Goal: Task Accomplishment & Management: Manage account settings

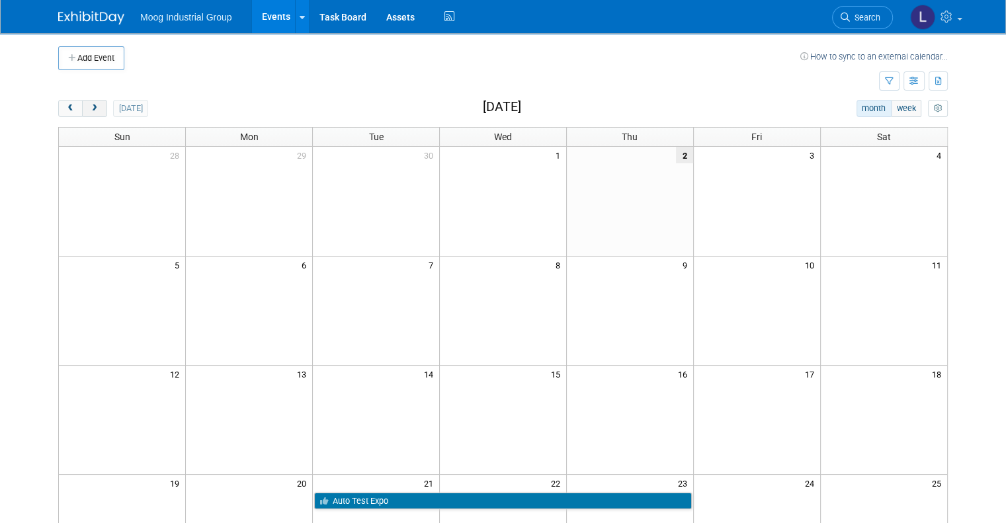
click at [89, 105] on span "next" at bounding box center [94, 108] width 10 height 9
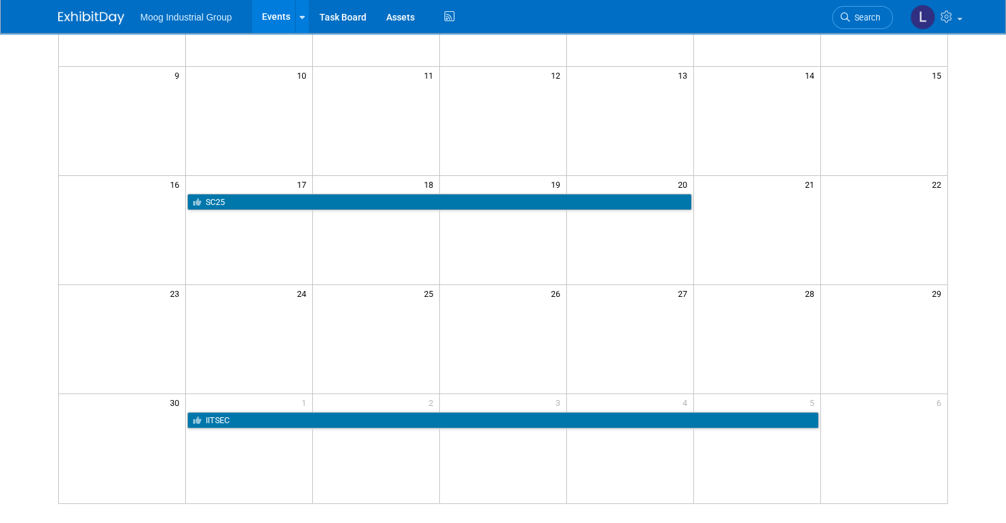
scroll to position [331, 0]
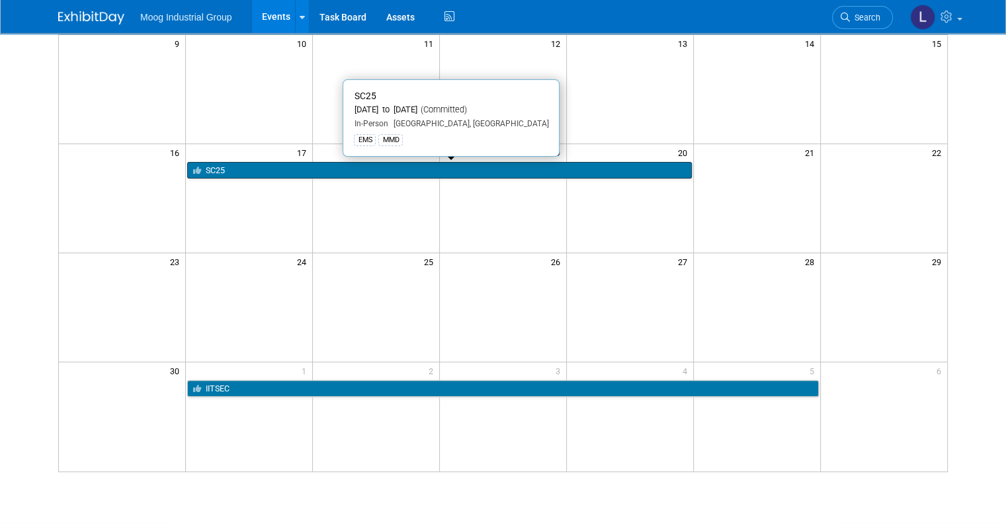
click at [334, 171] on link "SC25" at bounding box center [439, 170] width 504 height 17
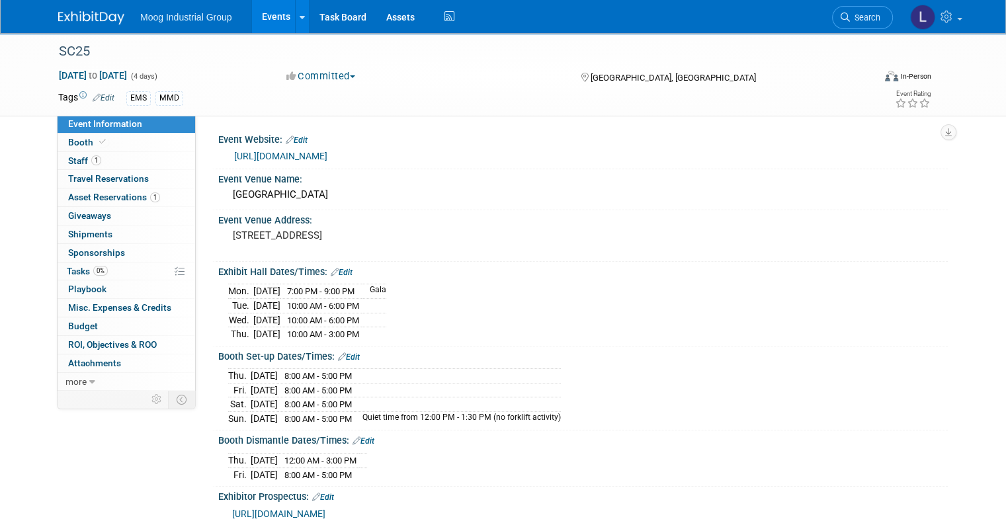
click at [352, 436] on link "Edit" at bounding box center [363, 440] width 22 height 9
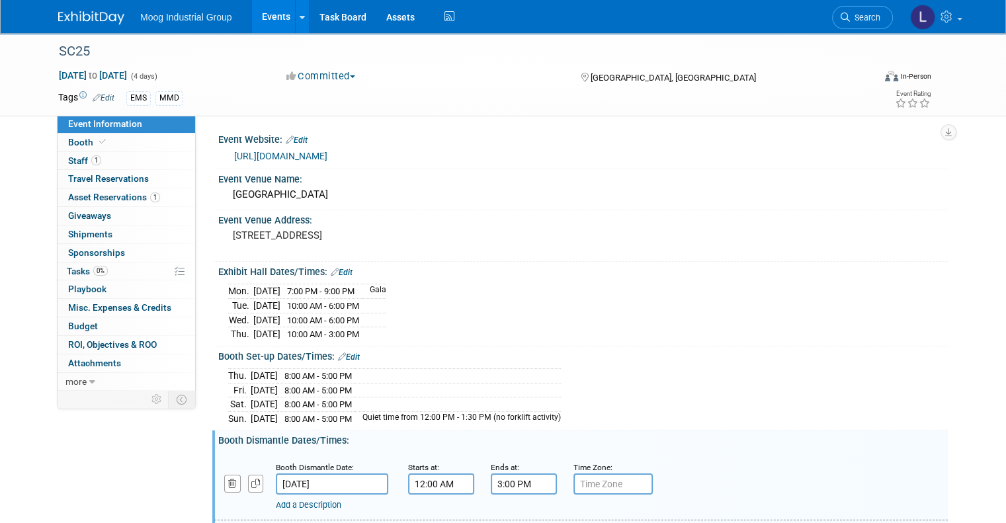
scroll to position [198, 0]
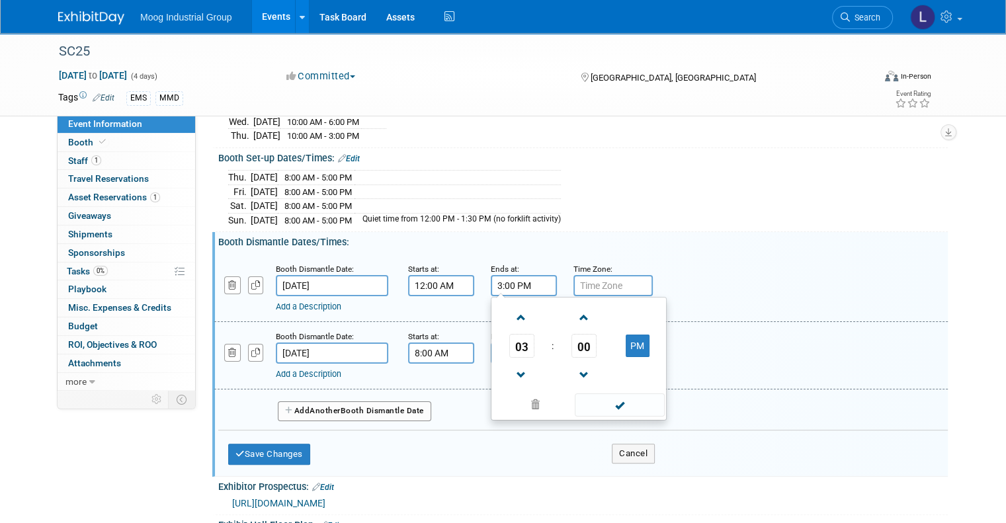
drag, startPoint x: 522, startPoint y: 280, endPoint x: 471, endPoint y: 280, distance: 50.9
click at [481, 280] on div "Ends at: 3:00 PM 03 : 00 PM 12 01 02 03 04 05 06 07 08 09 10 11 00 05 10 15 20 …" at bounding box center [522, 279] width 83 height 34
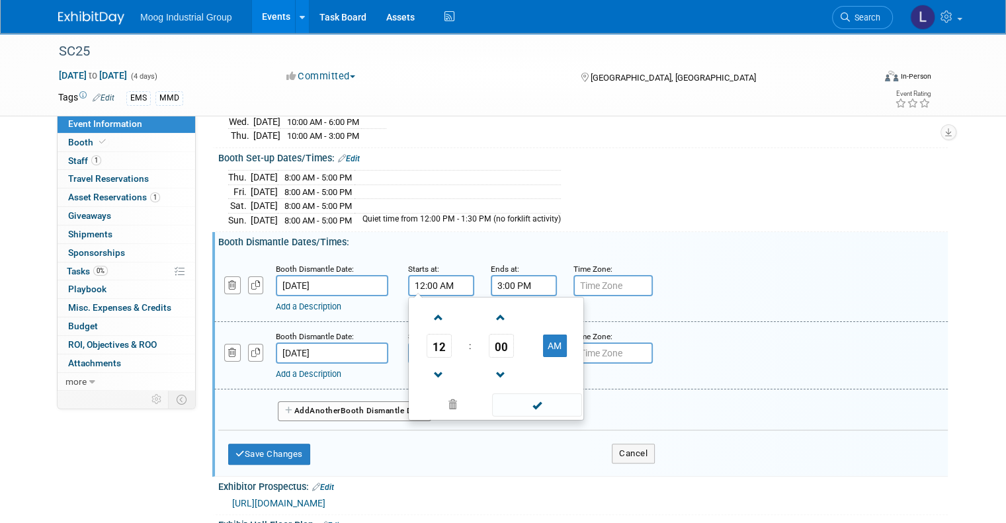
click at [457, 280] on input "12:00 AM" at bounding box center [441, 285] width 66 height 21
drag, startPoint x: 449, startPoint y: 280, endPoint x: 379, endPoint y: 282, distance: 70.1
click at [379, 282] on div "Booth Dismantle Date: Nov 20, 2025 Starts at: 12:00 AM 12 : 00 AM 12 01 02 03 0…" at bounding box center [580, 288] width 733 height 67
paste input "3:00 P"
type input "3:00 PM"
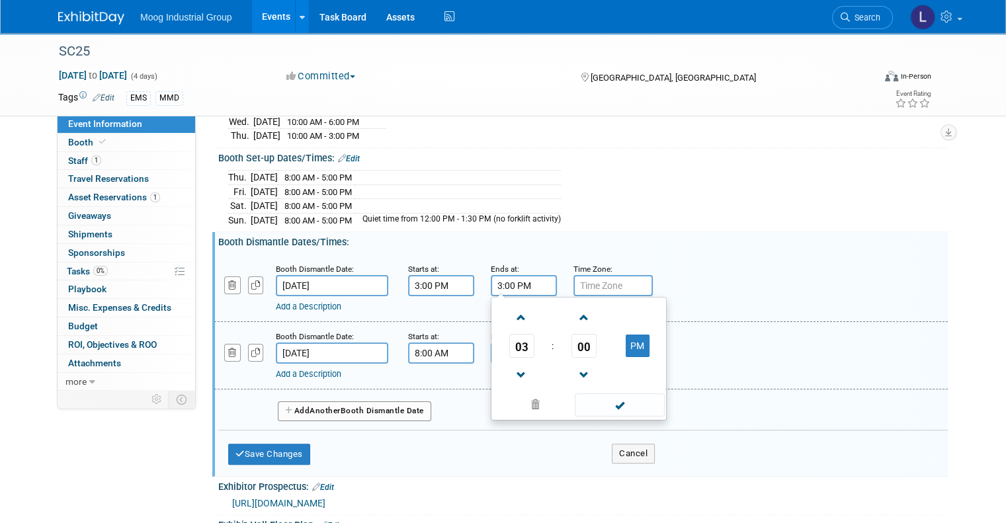
drag, startPoint x: 490, startPoint y: 280, endPoint x: 464, endPoint y: 280, distance: 25.8
click at [464, 280] on div "Booth Dismantle Date: Nov 20, 2025 Starts at: 3:00 PM Ends at: 3:00 PM 03 : 00 …" at bounding box center [580, 288] width 733 height 67
click at [534, 278] on input "12:00 PM" at bounding box center [524, 285] width 66 height 21
click at [628, 337] on button "PM" at bounding box center [638, 346] width 24 height 22
click at [723, 368] on div "Add a Description" at bounding box center [549, 374] width 546 height 12
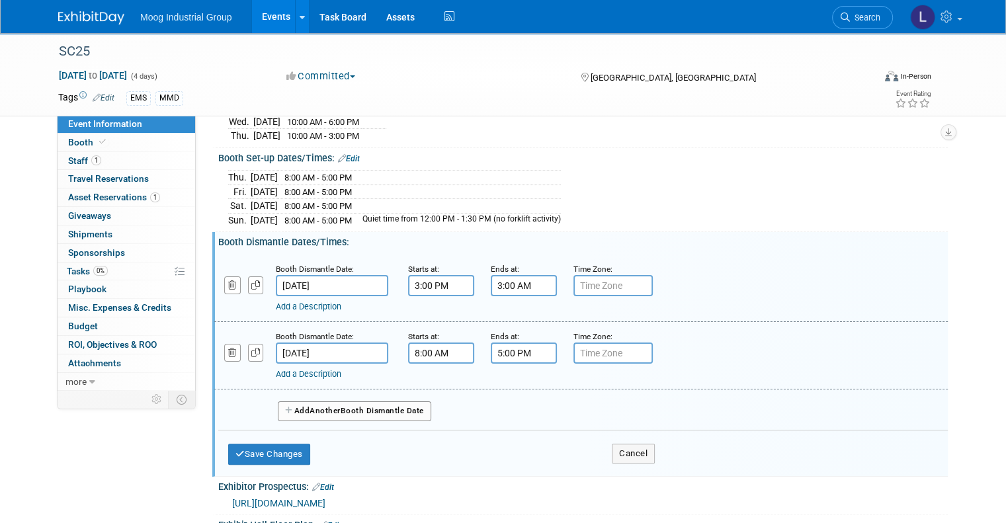
click at [530, 284] on input "3:00 AM" at bounding box center [524, 285] width 66 height 21
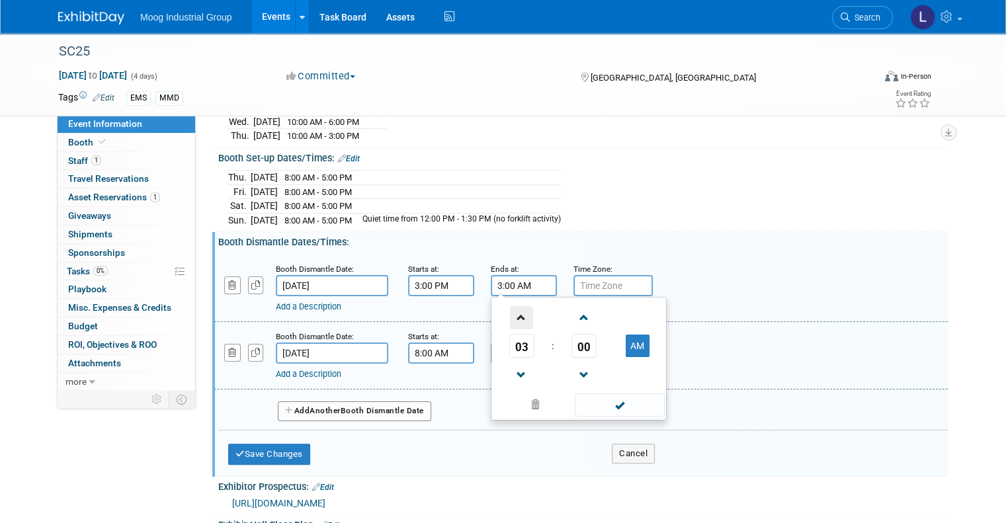
click at [510, 315] on span at bounding box center [521, 317] width 23 height 23
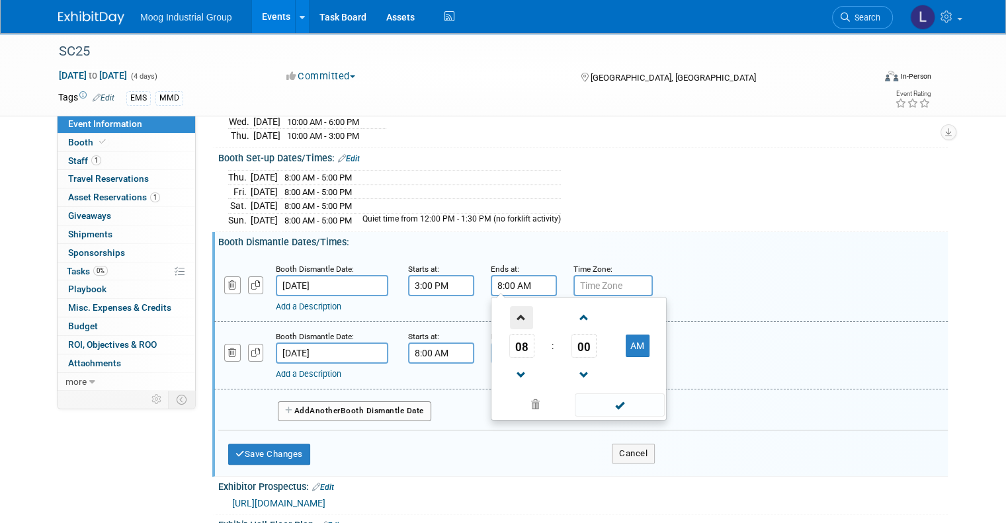
click at [510, 315] on span at bounding box center [521, 317] width 23 height 23
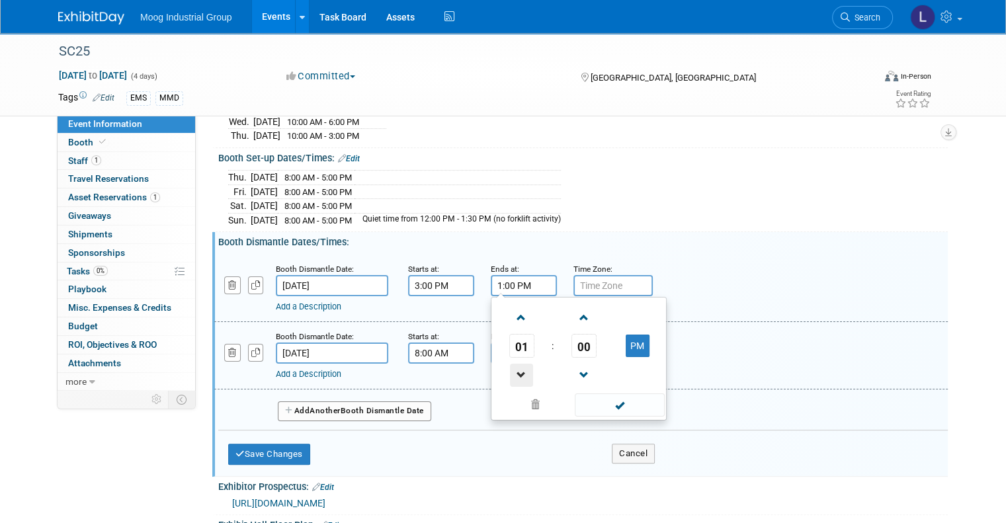
click at [511, 367] on span at bounding box center [521, 375] width 23 height 23
click at [611, 348] on td "PM" at bounding box center [637, 346] width 52 height 24
drag, startPoint x: 624, startPoint y: 344, endPoint x: 653, endPoint y: 337, distance: 30.6
click at [626, 344] on button "PM" at bounding box center [638, 346] width 24 height 22
type input "12:00 AM"
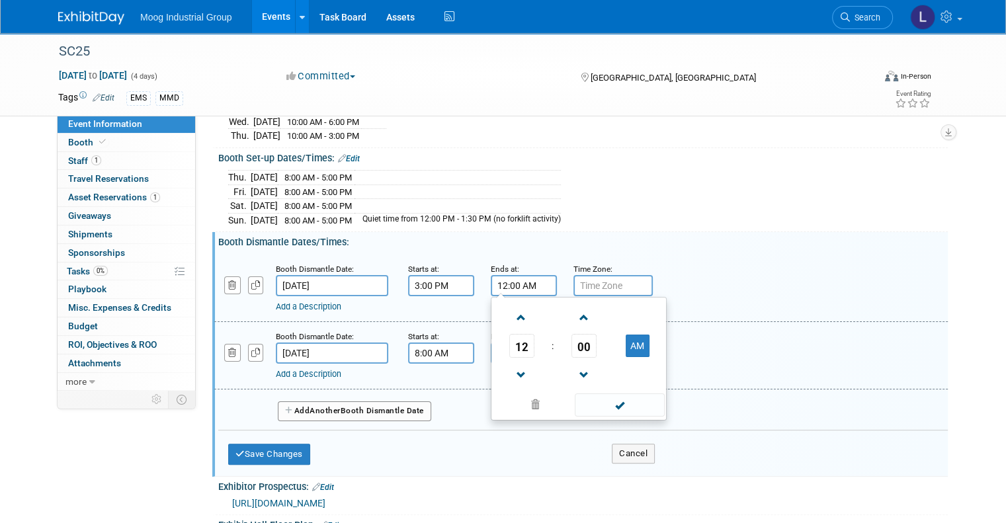
click at [711, 332] on div "Add a Description Description:" at bounding box center [580, 354] width 753 height 51
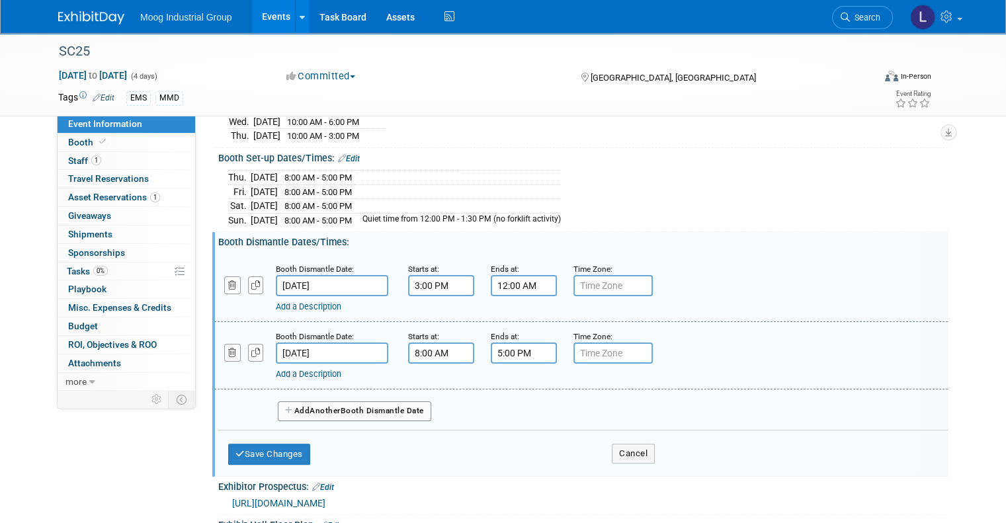
click at [792, 378] on div "Booth Dismantle Date: Nov 21, 2025 Starts at: 8:00 AM Ends at: 5:00 PM Time Zon…" at bounding box center [580, 355] width 733 height 67
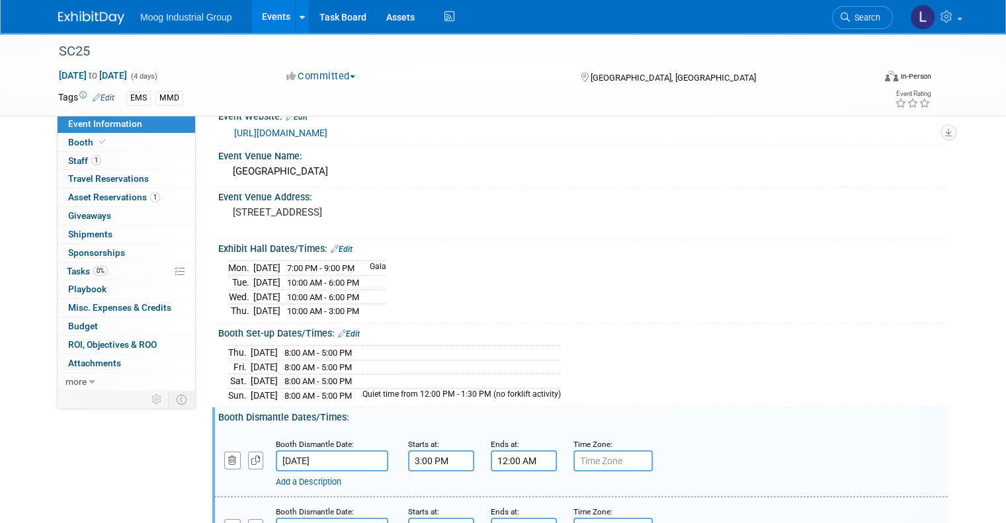
scroll to position [0, 0]
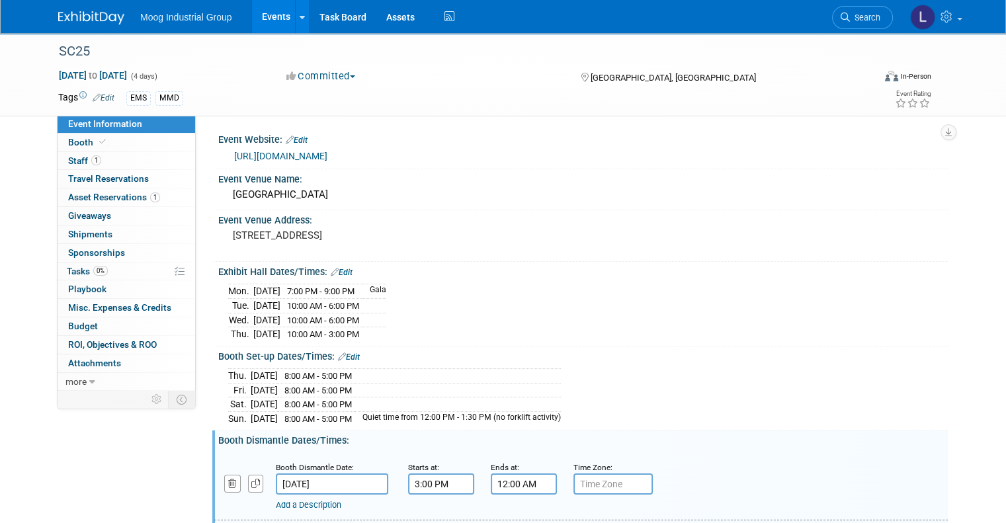
click at [822, 373] on div "Thu. Nov 13, 2025 8:00 AM - 5:00 PM Fri. Nov 14, 2025 8:00 AM - 5:00 PM Sat. No…" at bounding box center [583, 395] width 710 height 60
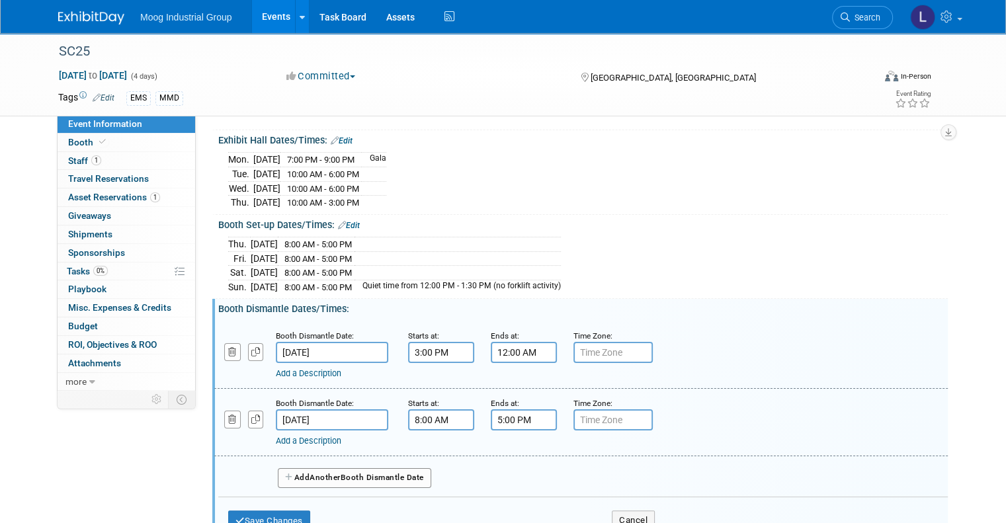
scroll to position [132, 0]
click at [729, 298] on div "Booth Dismantle Dates/Times: Edit" at bounding box center [582, 306] width 729 height 17
click at [228, 510] on button "Save Changes" at bounding box center [269, 520] width 82 height 21
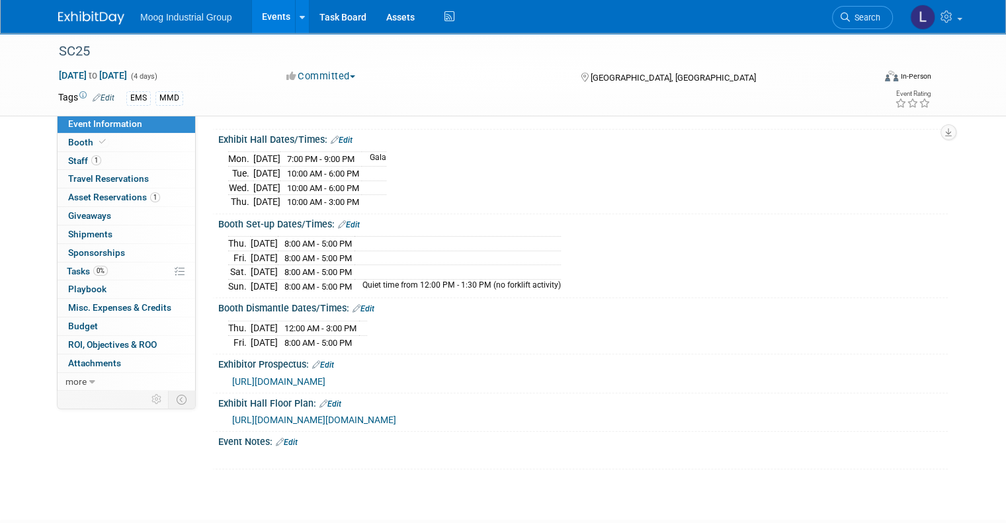
click at [325, 376] on span "https://sc25.supercomputing.org/exhibits/exhibitor-prospectus/" at bounding box center [278, 381] width 93 height 11
click at [283, 438] on link "Edit" at bounding box center [287, 442] width 22 height 9
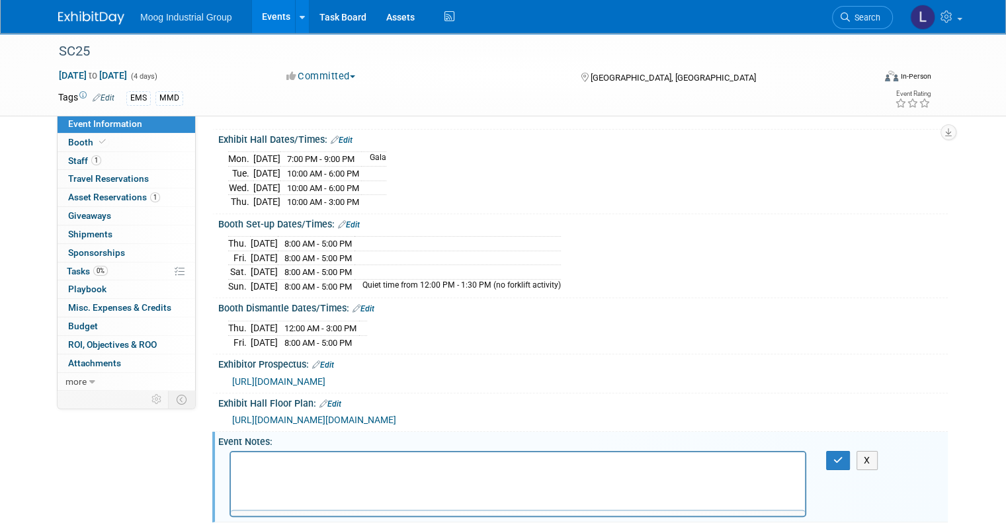
scroll to position [0, 0]
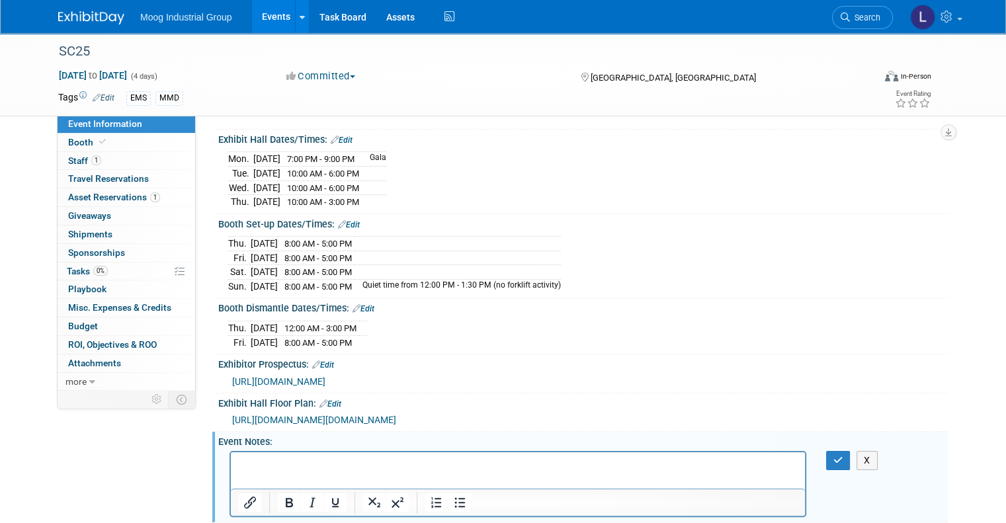
click at [245, 462] on p "Rich Text Area. Press ALT-0 for help." at bounding box center [518, 463] width 559 height 13
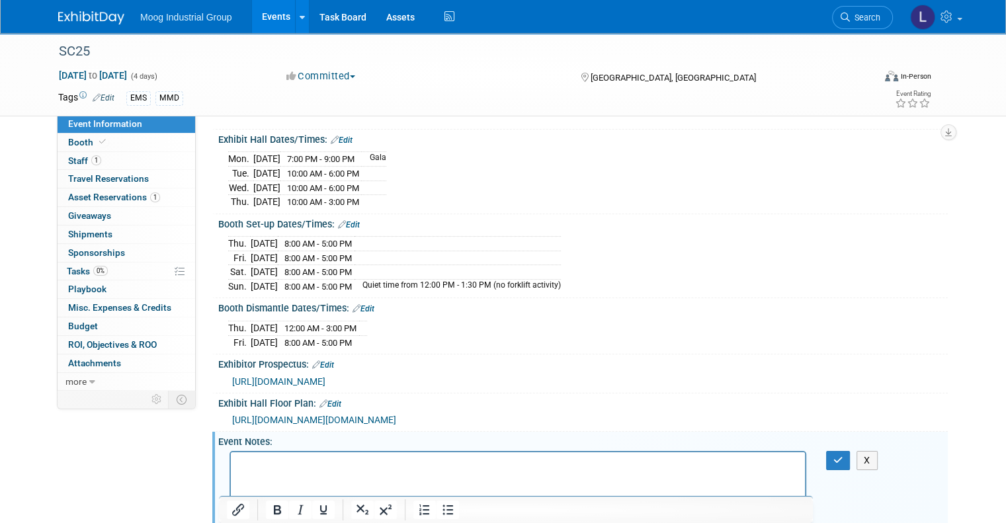
click at [254, 468] on p "Rich Text Area. Press ALT-0 for help." at bounding box center [518, 463] width 559 height 13
click at [247, 465] on p "Rich Text Area. Press ALT-0 for help." at bounding box center [518, 463] width 559 height 13
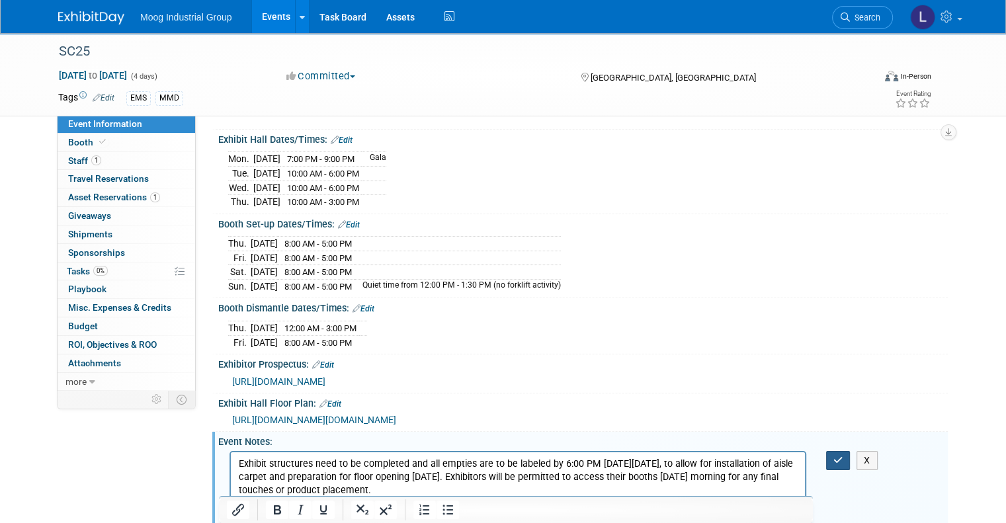
click at [835, 454] on button "button" at bounding box center [838, 460] width 24 height 19
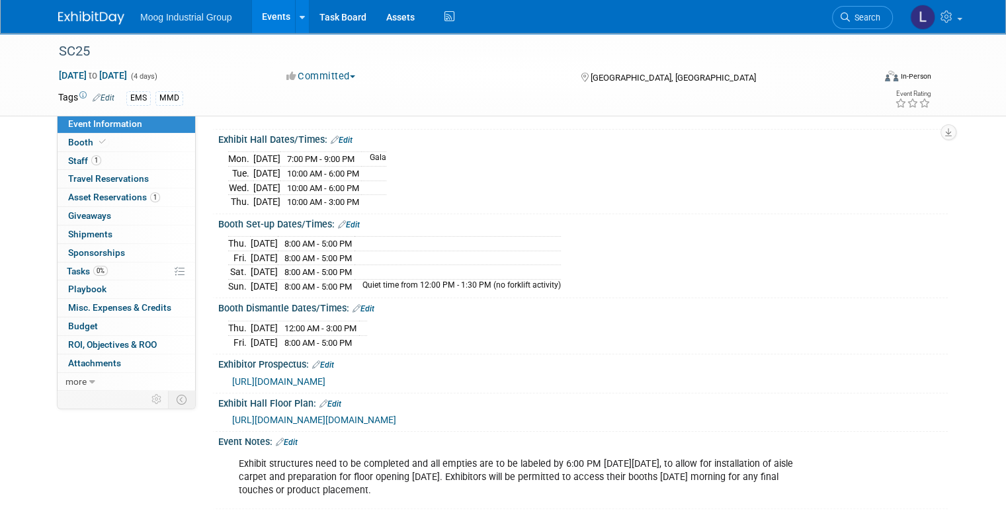
click at [528, 481] on div "Exhibit structures need to be completed and all empties are to be labeled by 6:…" at bounding box center [517, 477] width 577 height 53
drag, startPoint x: 532, startPoint y: 472, endPoint x: 650, endPoint y: 475, distance: 117.7
click at [650, 475] on div "Exhibit structures need to be completed and all empties are to be labeled by 6:…" at bounding box center [517, 477] width 577 height 53
click at [529, 343] on div "Thu. Nov 20, 2025 12:00 AM - 3:00 PM Fri. Nov 21, 2025 8:00 AM - 5:00 PM" at bounding box center [583, 333] width 710 height 32
click at [338, 220] on link "Edit" at bounding box center [349, 224] width 22 height 9
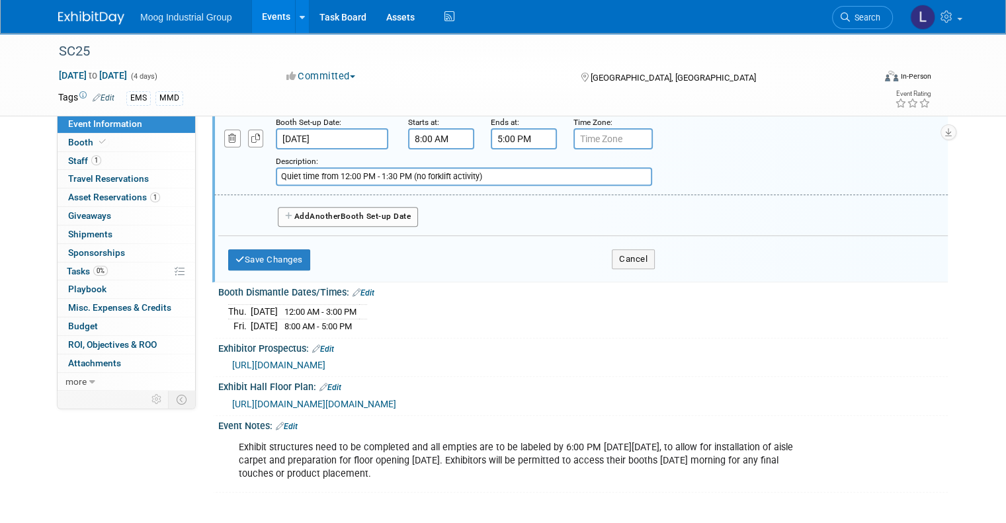
scroll to position [397, 0]
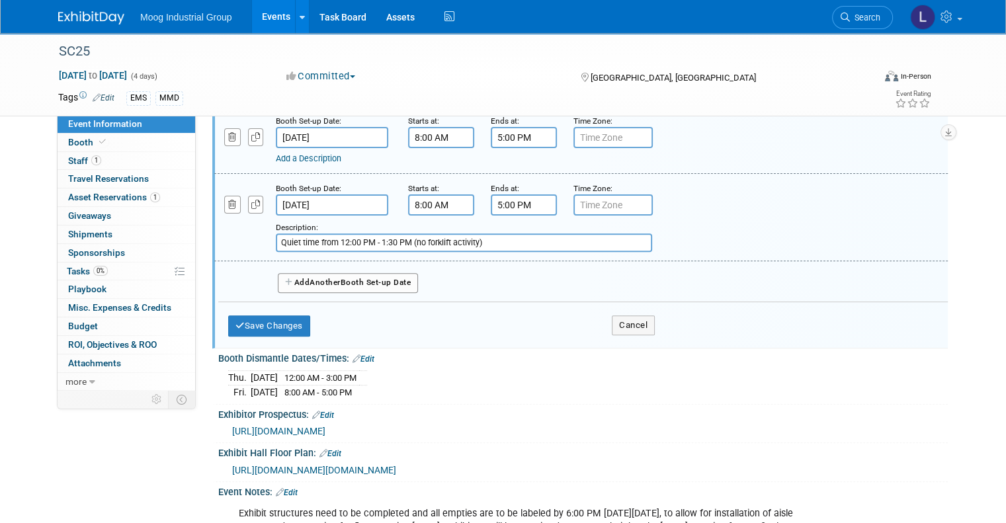
click at [315, 282] on span "Another" at bounding box center [324, 282] width 31 height 9
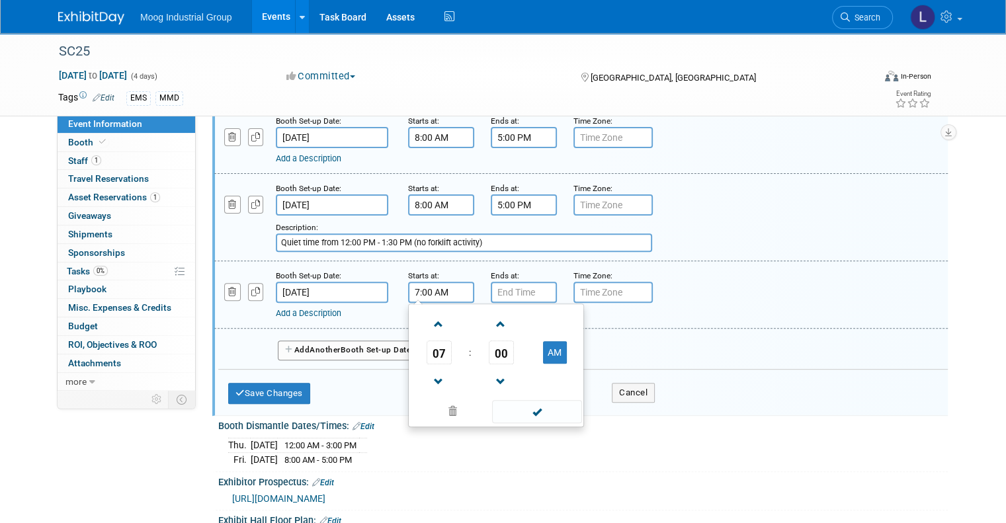
click at [447, 286] on input "7:00 AM" at bounding box center [441, 292] width 66 height 21
click at [427, 373] on span at bounding box center [438, 381] width 23 height 23
click at [427, 321] on span at bounding box center [438, 324] width 23 height 23
type input "8:00 AM"
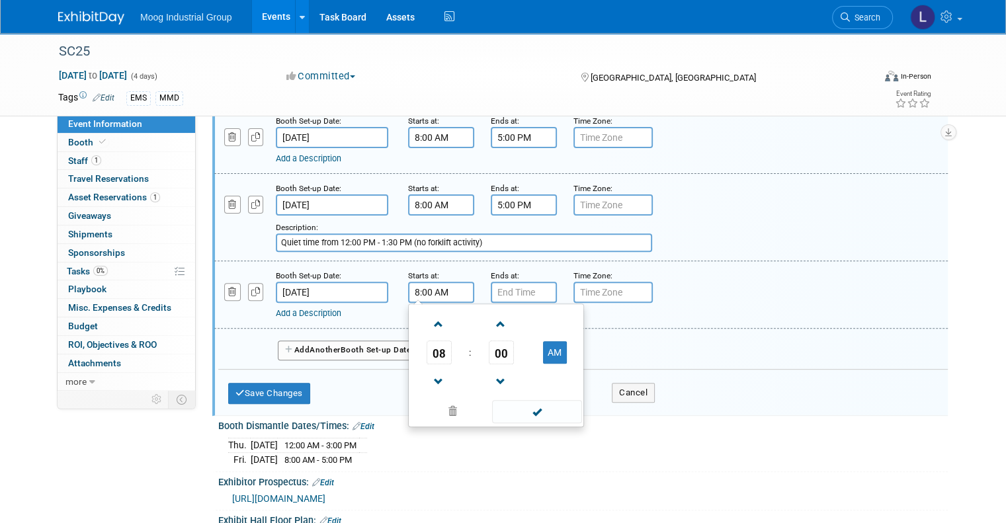
click at [706, 370] on div "Booth Set-up Date: Nov 13, 2025 Starts at: 8:00 AM Ends at: 5:00 PM Time Zone: …" at bounding box center [582, 188] width 729 height 447
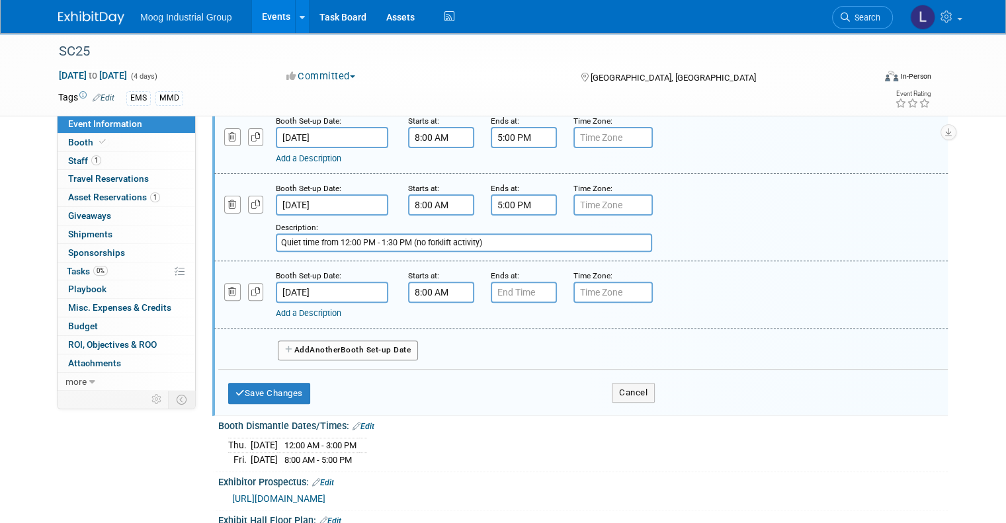
click at [296, 310] on link "Add a Description" at bounding box center [308, 313] width 65 height 10
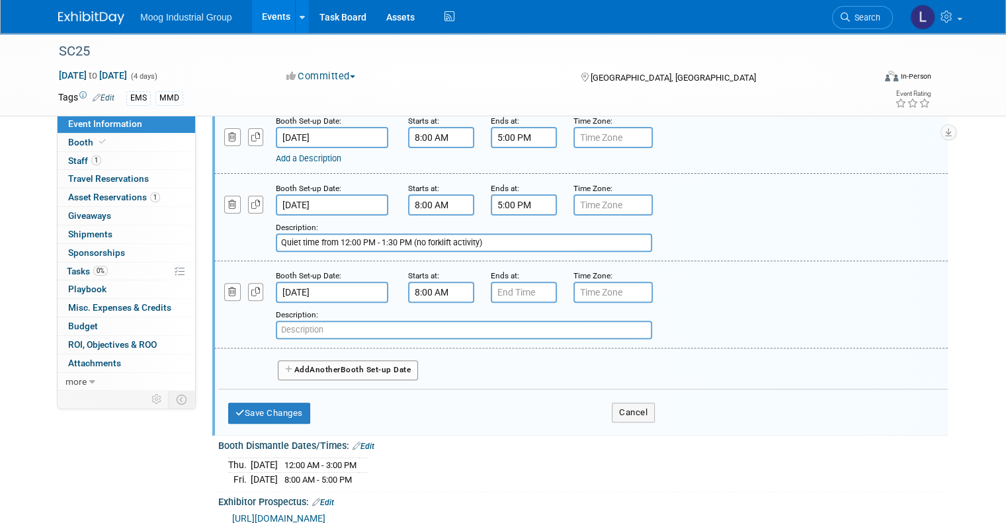
click at [302, 325] on input "text" at bounding box center [464, 330] width 376 height 19
paste input "Exhibit structures need to be completed and all empties are to be labeled b"
type input "Exhibit structures need to be completed and all empties are to be labeled b"
drag, startPoint x: 548, startPoint y: 324, endPoint x: 259, endPoint y: 330, distance: 289.7
click at [259, 330] on div "Add a Description Description: Exhibit structures need to be completed and all …" at bounding box center [518, 321] width 628 height 36
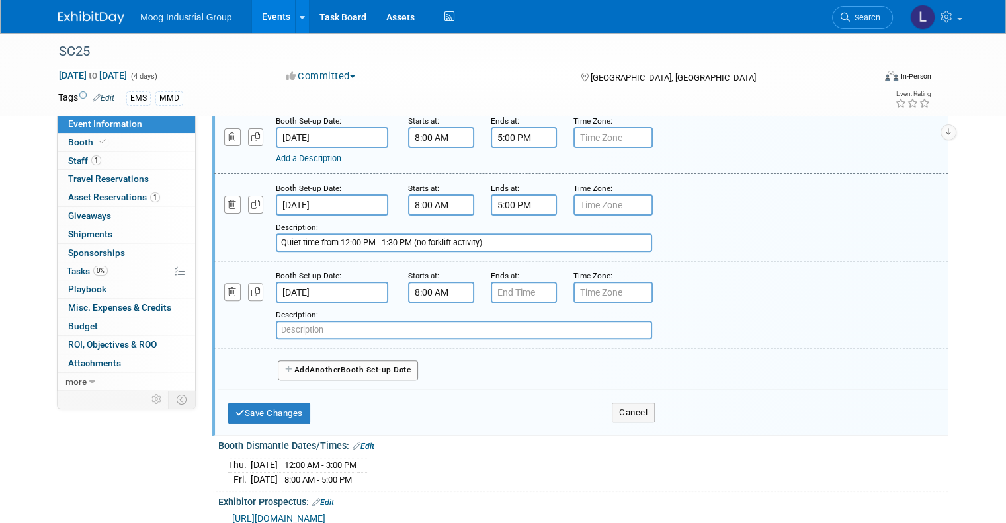
click at [316, 329] on input "text" at bounding box center [464, 330] width 376 height 19
click at [313, 324] on input "text" at bounding box center [464, 330] width 376 height 19
paste input "Exhibitors will be permitted to access their booths Monday morning for any"
drag, startPoint x: 555, startPoint y: 322, endPoint x: 518, endPoint y: 321, distance: 37.1
click at [518, 321] on input "Exhibitors will be permitted to access their booths Monday morning for any" at bounding box center [464, 330] width 376 height 19
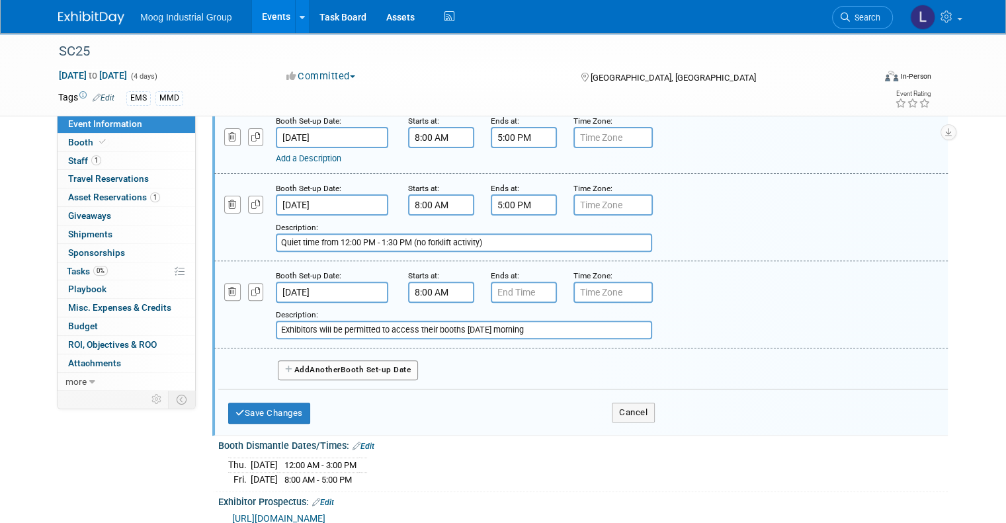
type input "Exhibitors will be permitted to access their booths Monday morning"
click at [374, 235] on input "Quiet time from 12:00 PM - 1:30 PM (no forklift activity)" at bounding box center [464, 242] width 376 height 19
drag, startPoint x: 386, startPoint y: 235, endPoint x: 371, endPoint y: 235, distance: 14.5
click at [371, 235] on input "Quiet time from 12:00 PM - 1:30 PM (no forklift activity)" at bounding box center [464, 242] width 376 height 19
type input "Quiet time from 12:00 PM - 5 PM (no forklift activity)"
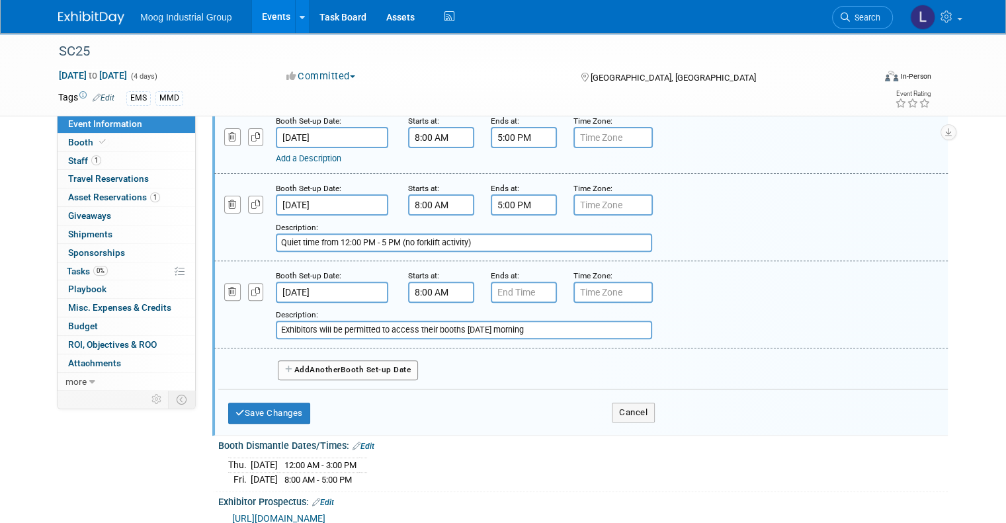
click at [726, 271] on div "Add a Description Description: Exhibitors will be permitted to access their boo…" at bounding box center [580, 303] width 753 height 71
click at [254, 403] on button "Save Changes" at bounding box center [269, 413] width 82 height 21
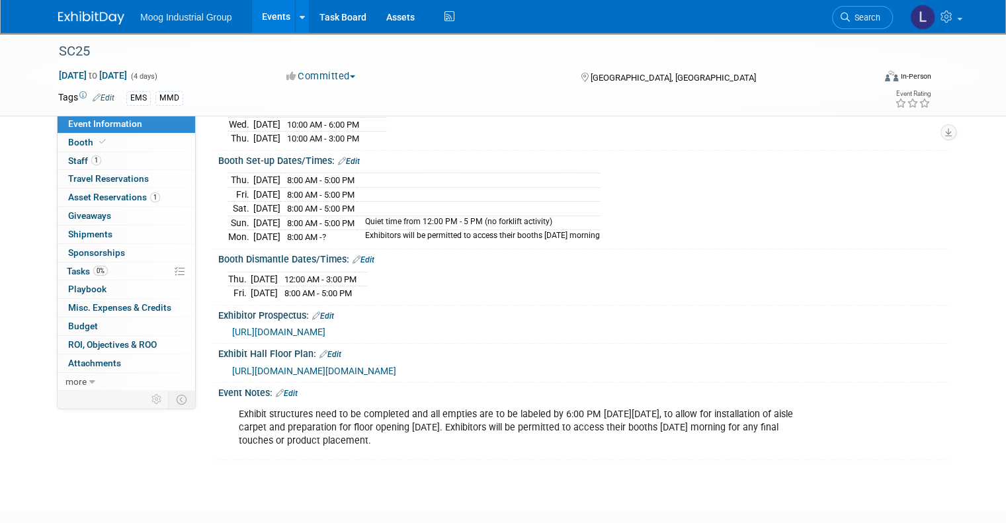
click at [387, 366] on span "https://hallerickson.ungerboeck.com/prod/app85.cshtml?aat=553557715464455869786…" at bounding box center [314, 371] width 164 height 11
